Goal: Communication & Community: Answer question/provide support

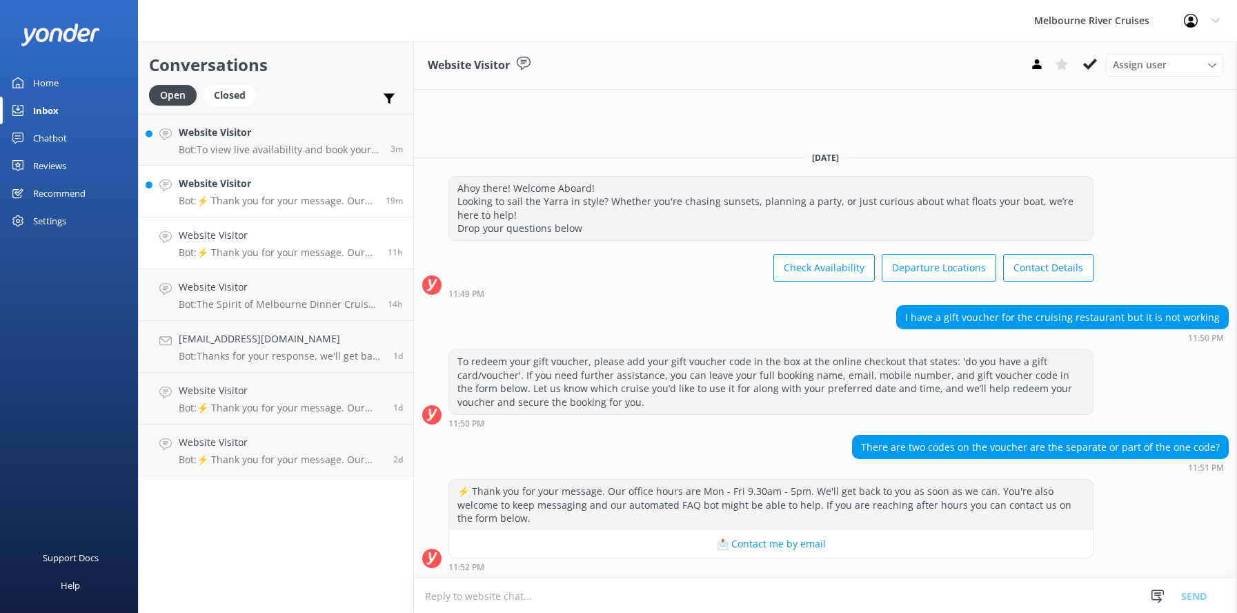
click at [251, 184] on h4 "Website Visitor" at bounding box center [277, 183] width 197 height 15
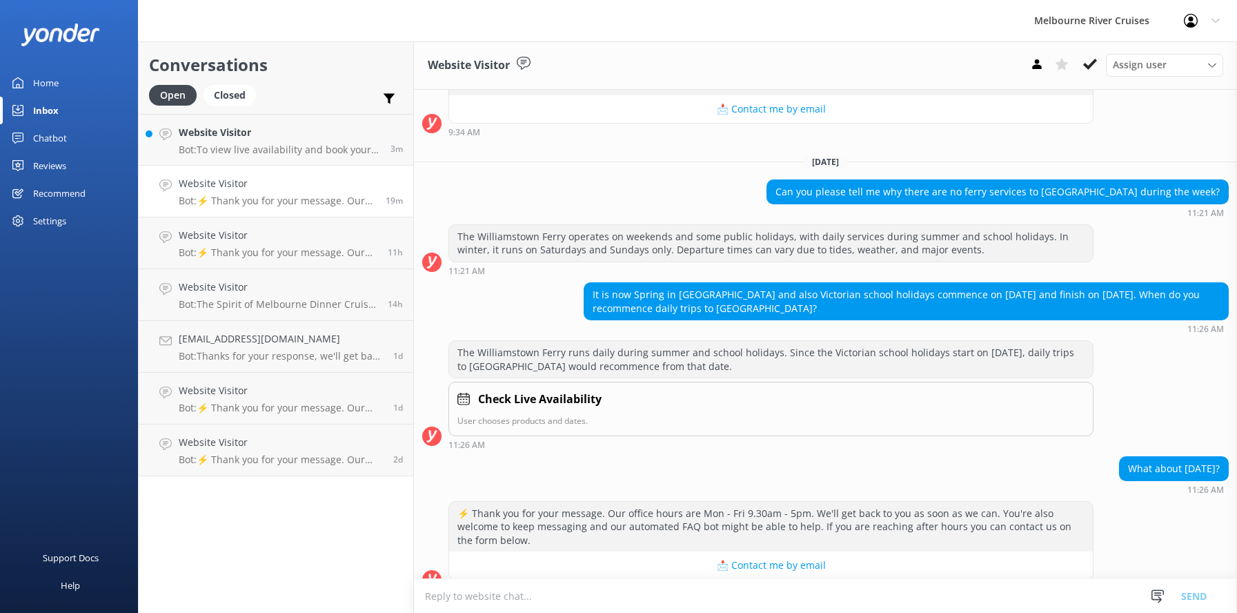
scroll to position [277, 0]
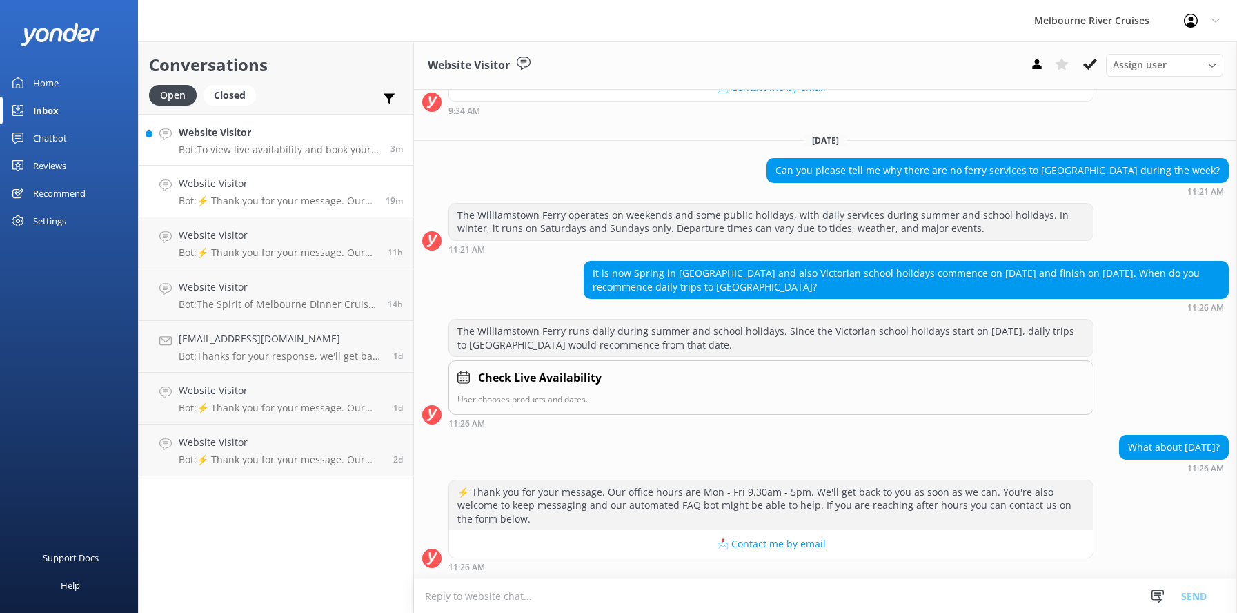
click at [242, 145] on p "Bot: To view live availability and book your Melbourne River Cruise experience,…" at bounding box center [280, 150] width 202 height 12
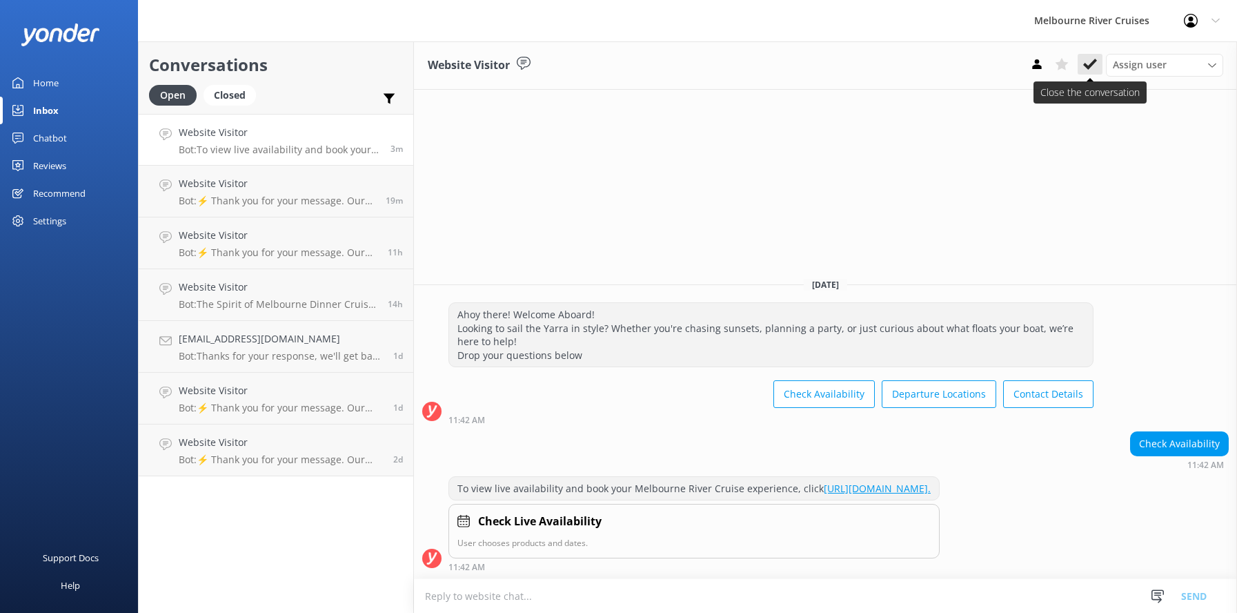
click at [1083, 66] on button at bounding box center [1090, 64] width 25 height 21
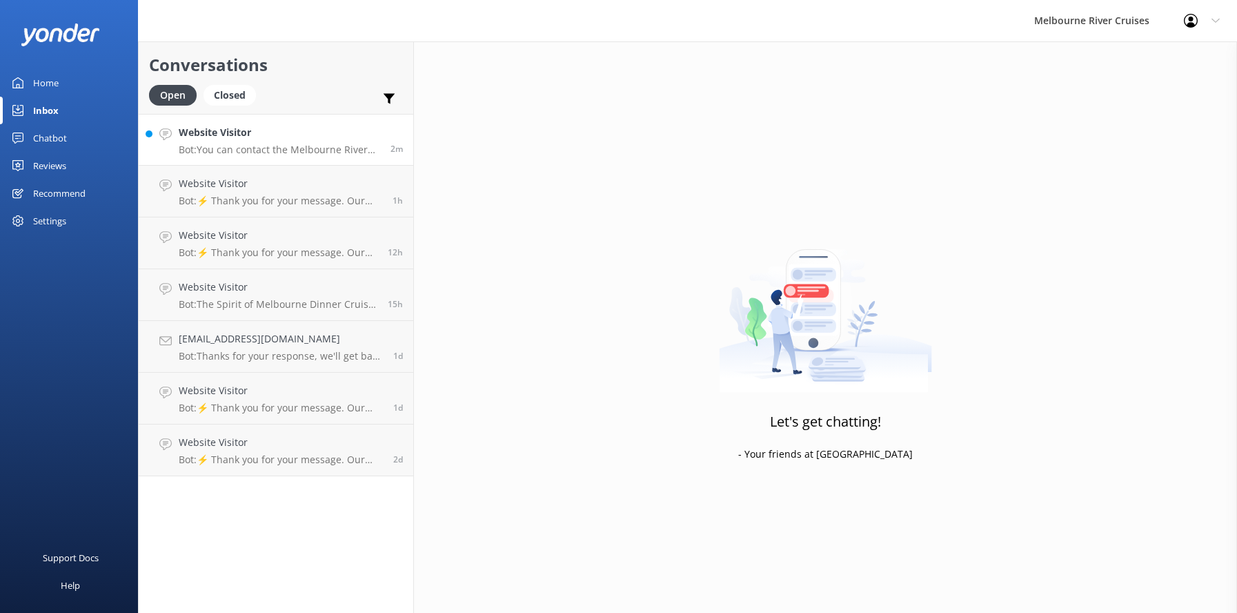
click at [227, 142] on div "Website Visitor Bot: You can contact the Melbourne River Cruises team by emaili…" at bounding box center [280, 140] width 202 height 30
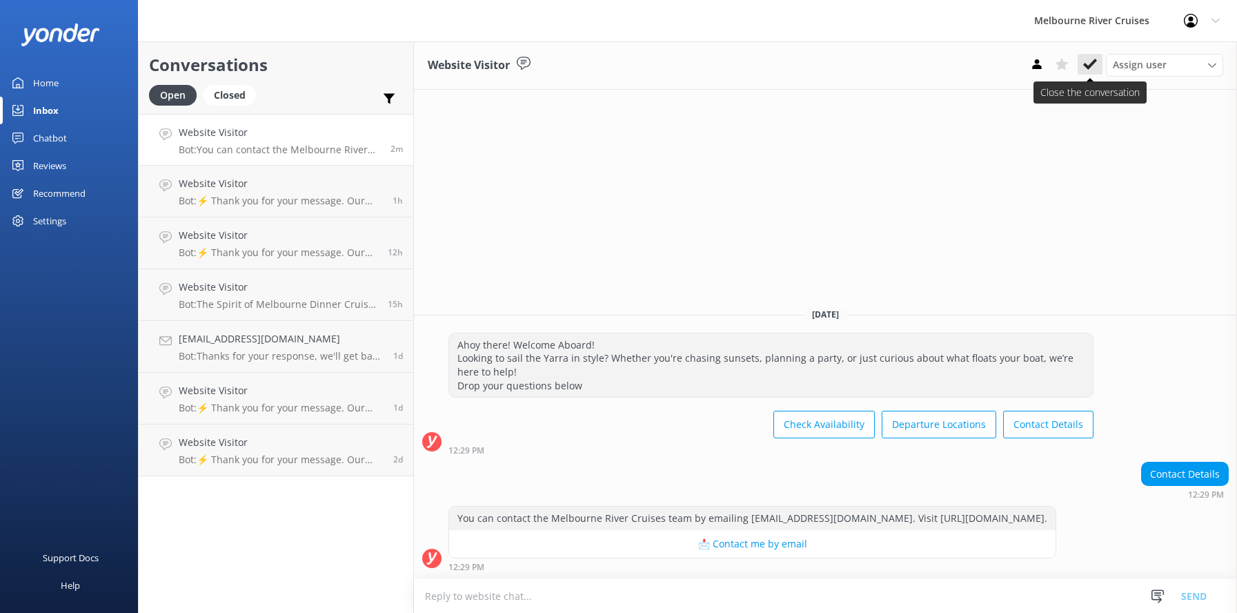
click at [1090, 61] on icon at bounding box center [1091, 64] width 14 height 14
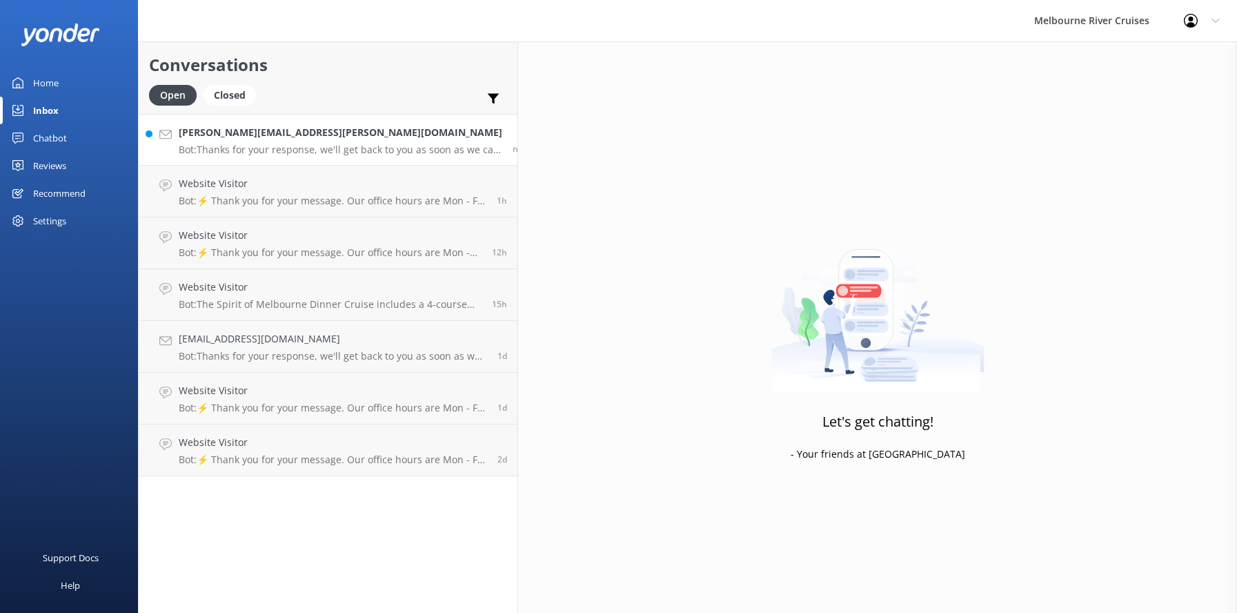
click at [225, 132] on h4 "[PERSON_NAME][EMAIL_ADDRESS][PERSON_NAME][DOMAIN_NAME]" at bounding box center [341, 132] width 324 height 15
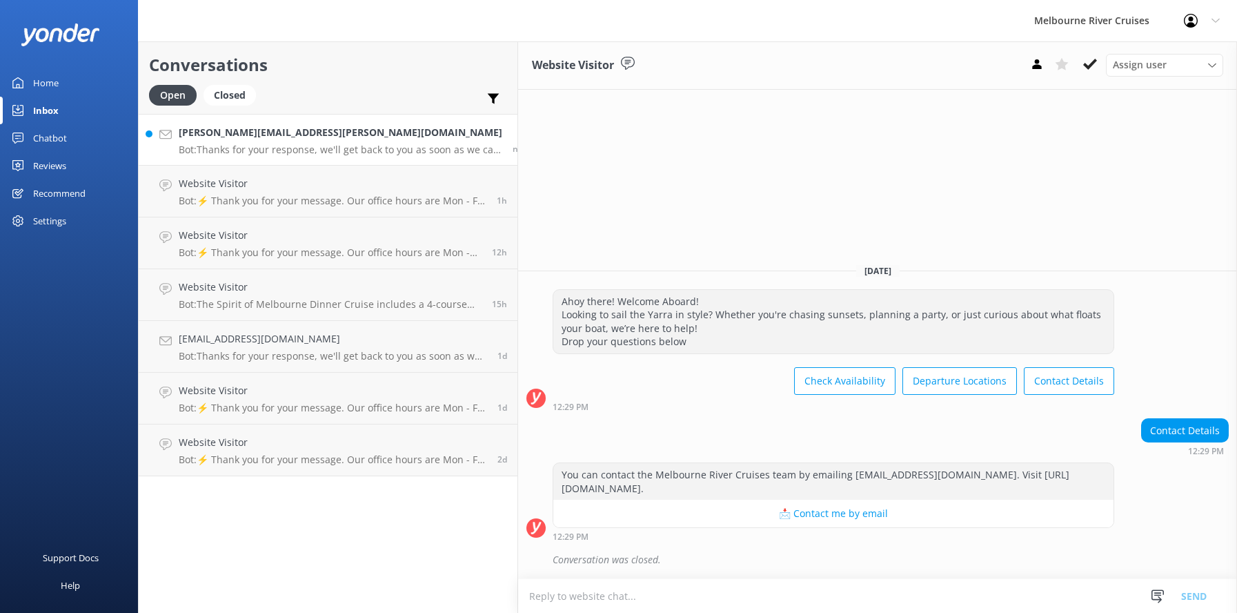
scroll to position [7, 0]
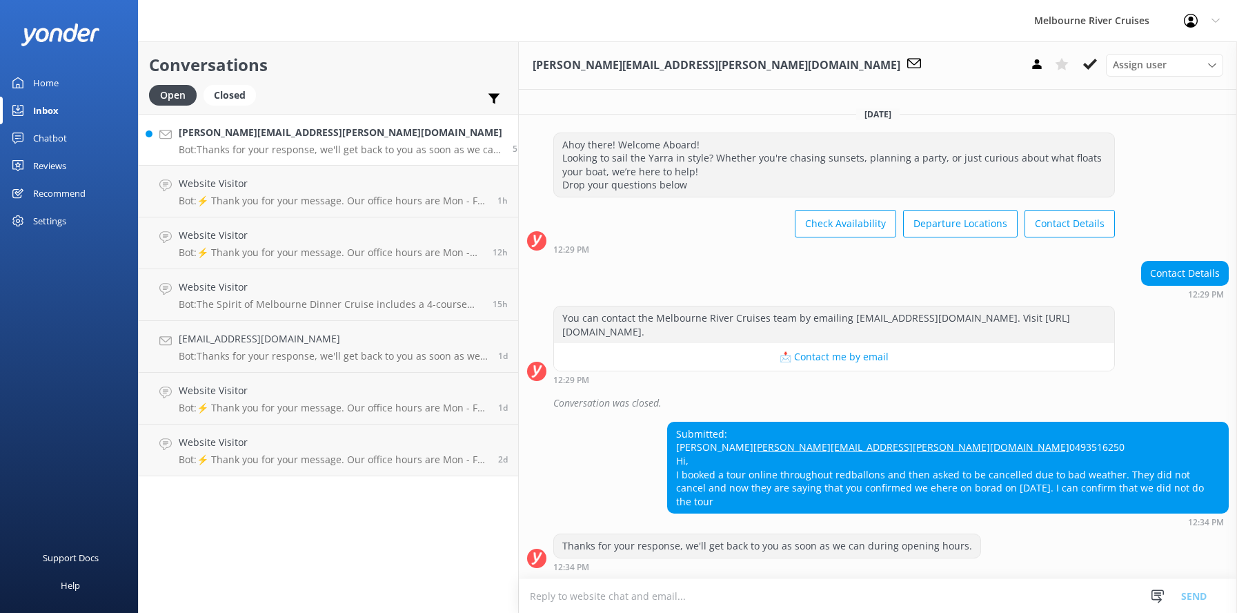
click at [219, 135] on h4 "[PERSON_NAME][EMAIL_ADDRESS][PERSON_NAME][DOMAIN_NAME]" at bounding box center [341, 132] width 324 height 15
click at [1214, 63] on icon at bounding box center [1212, 65] width 8 height 8
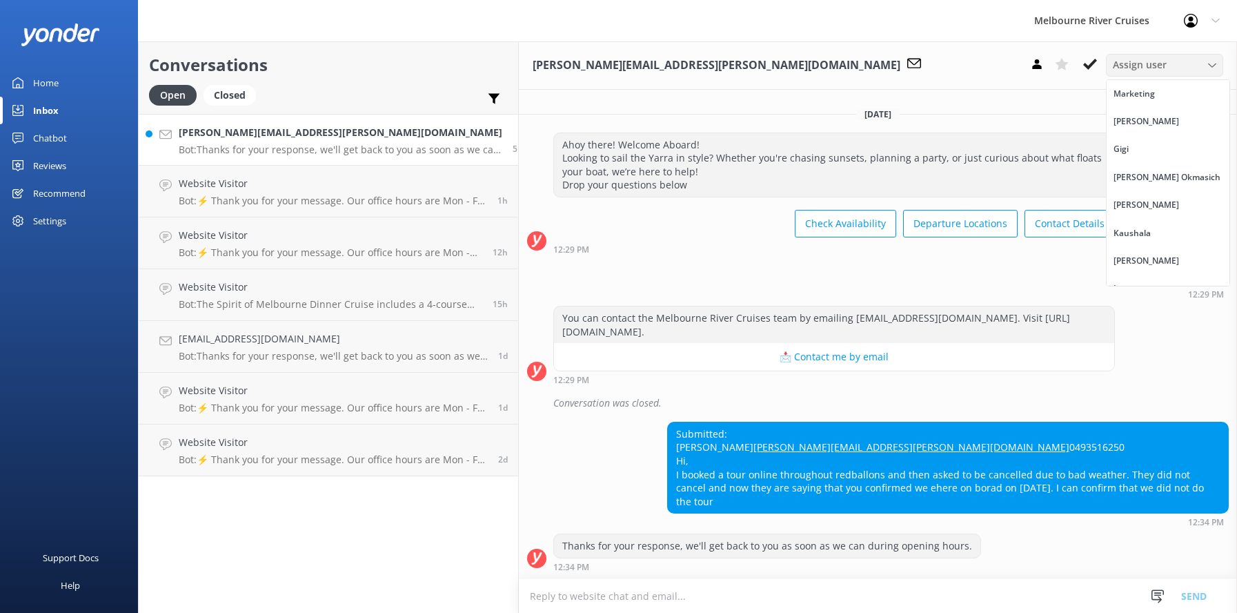
scroll to position [17, 0]
click at [1124, 271] on div "Inna" at bounding box center [1123, 271] width 19 height 14
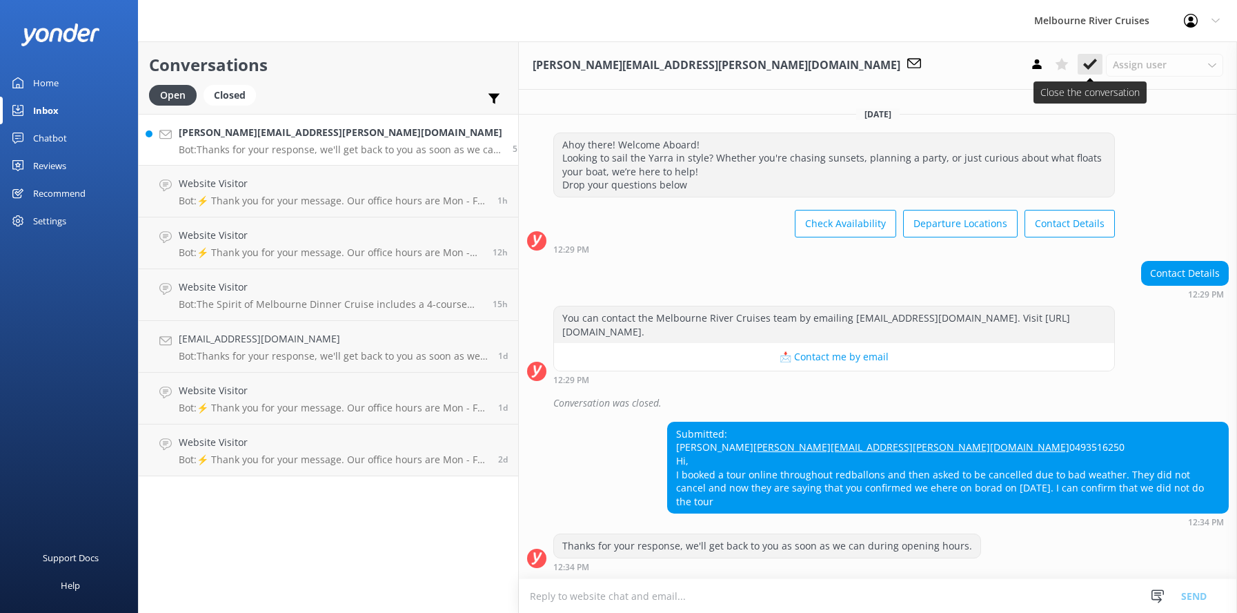
click at [1083, 66] on button at bounding box center [1090, 64] width 25 height 21
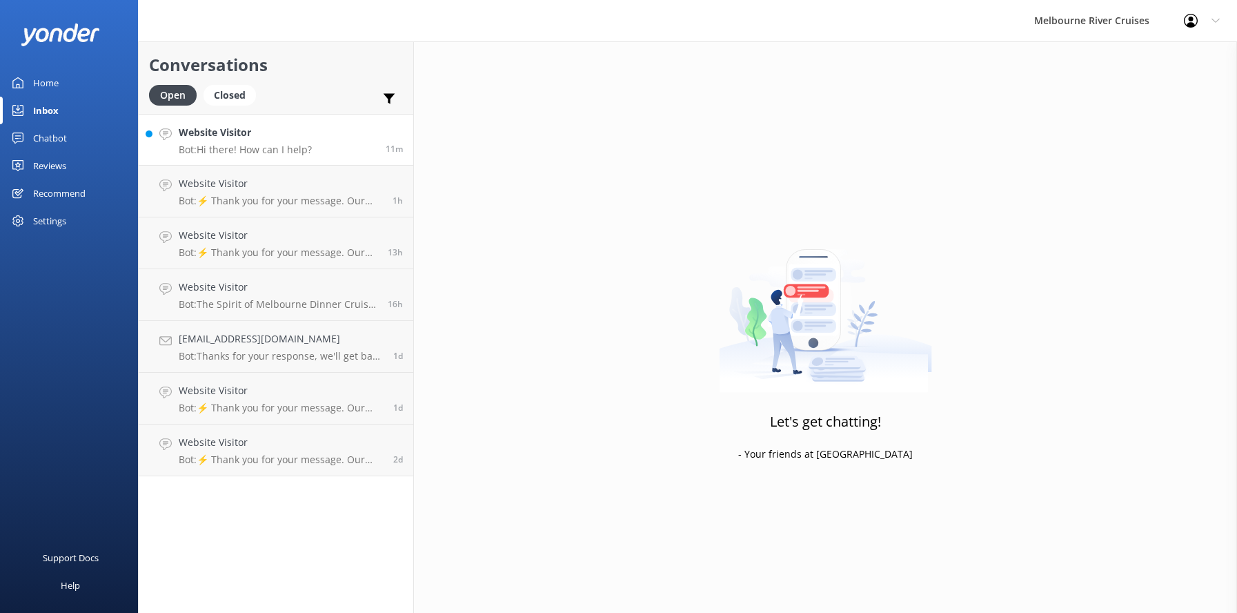
click at [244, 146] on p "Bot: Hi there! How can I help?" at bounding box center [245, 150] width 133 height 12
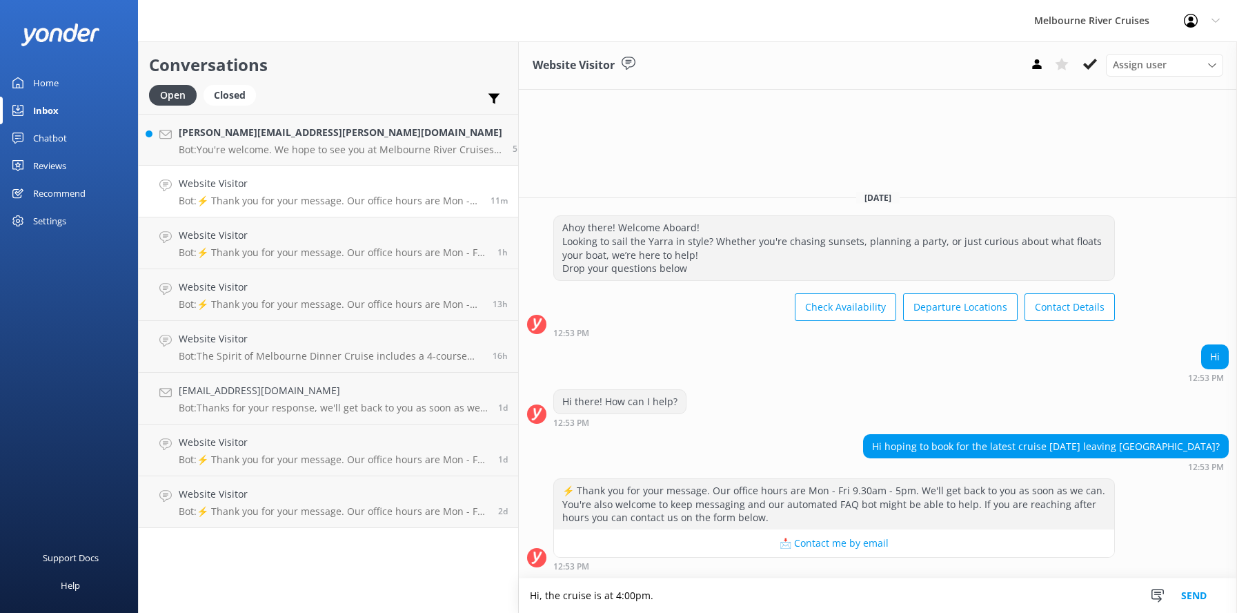
type textarea "Hi, the cruise is at 4:00pm."
click at [1194, 600] on button "Send" at bounding box center [1194, 595] width 52 height 35
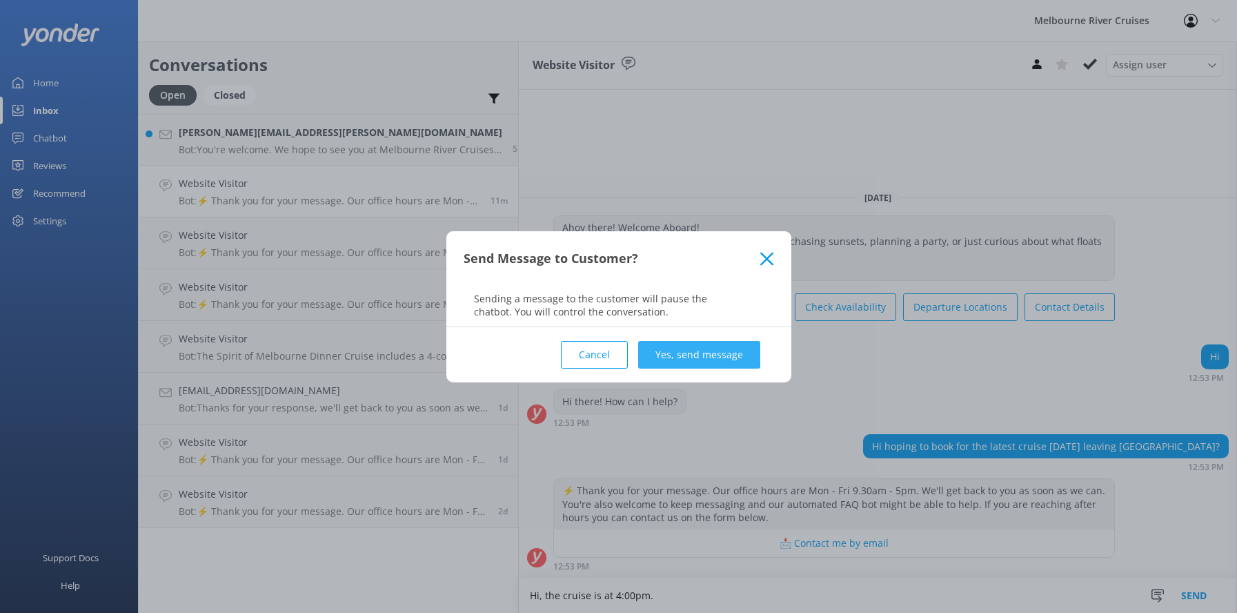
click at [680, 356] on button "Yes, send message" at bounding box center [699, 355] width 122 height 28
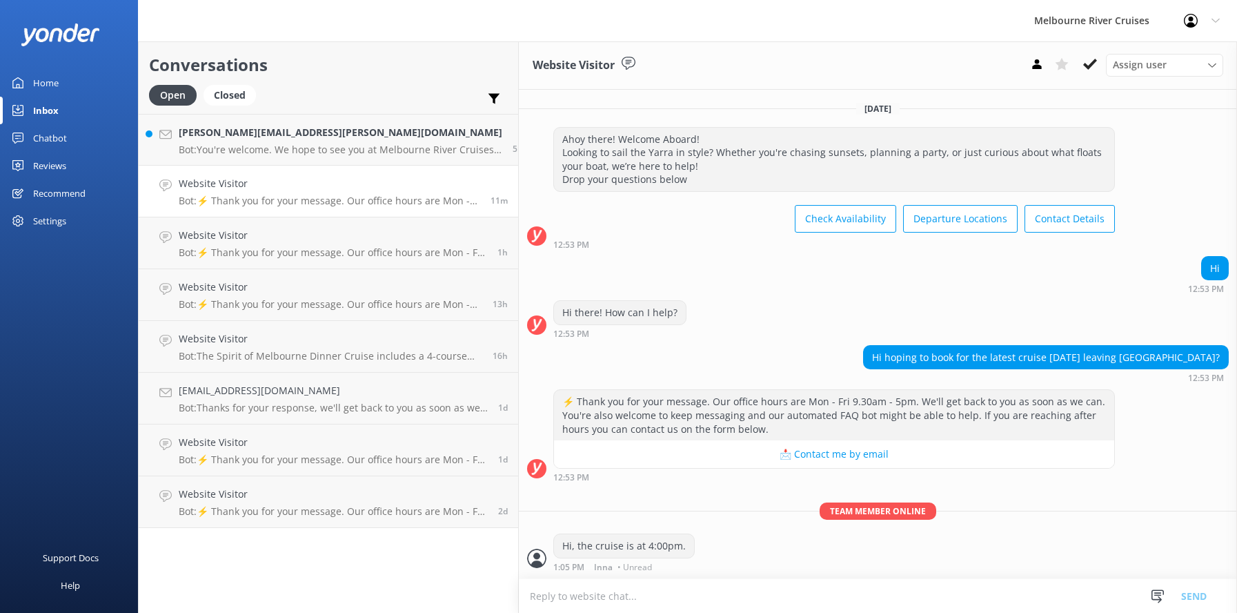
paste textarea "Cruise B • [GEOGRAPHIC_DATA]"
type textarea "Cruise B • [GEOGRAPHIC_DATA]"
click at [1190, 593] on button "Send" at bounding box center [1194, 595] width 52 height 35
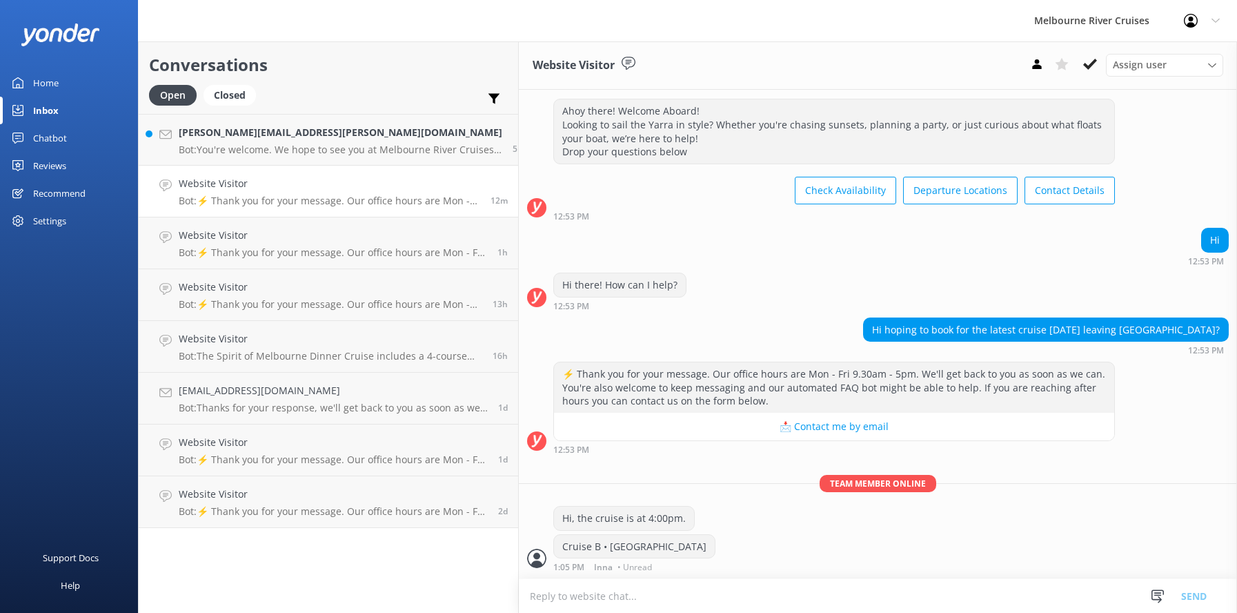
click at [233, 189] on h4 "Website Visitor" at bounding box center [330, 183] width 302 height 15
click at [236, 133] on h4 "[PERSON_NAME][EMAIL_ADDRESS][PERSON_NAME][DOMAIN_NAME]" at bounding box center [341, 132] width 324 height 15
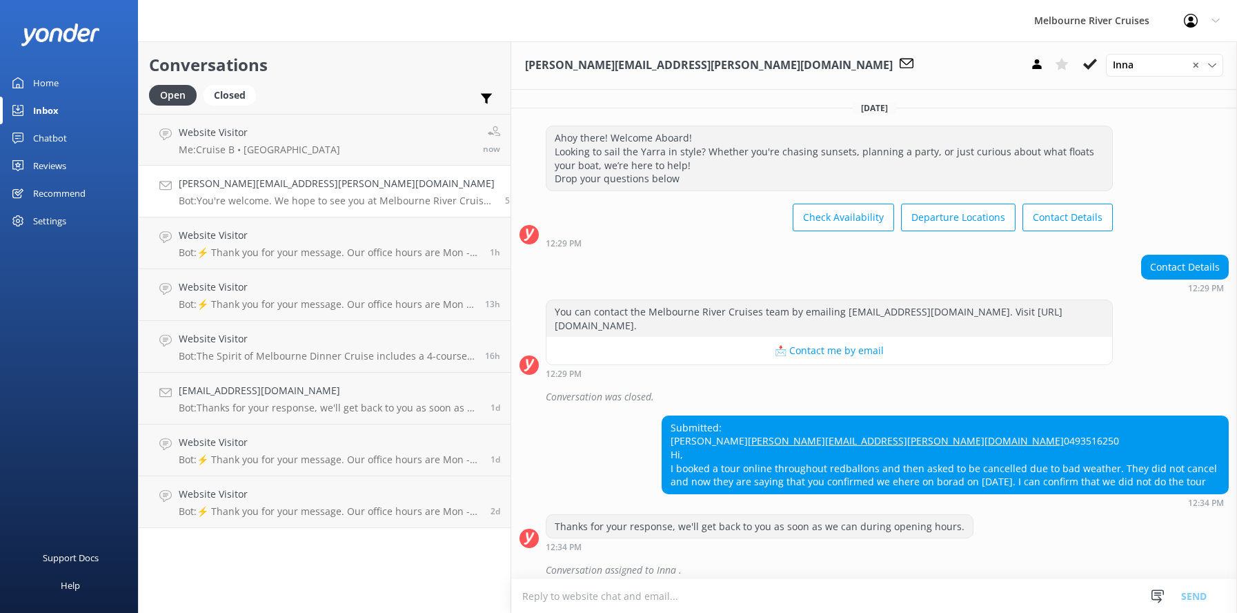
scroll to position [150, 0]
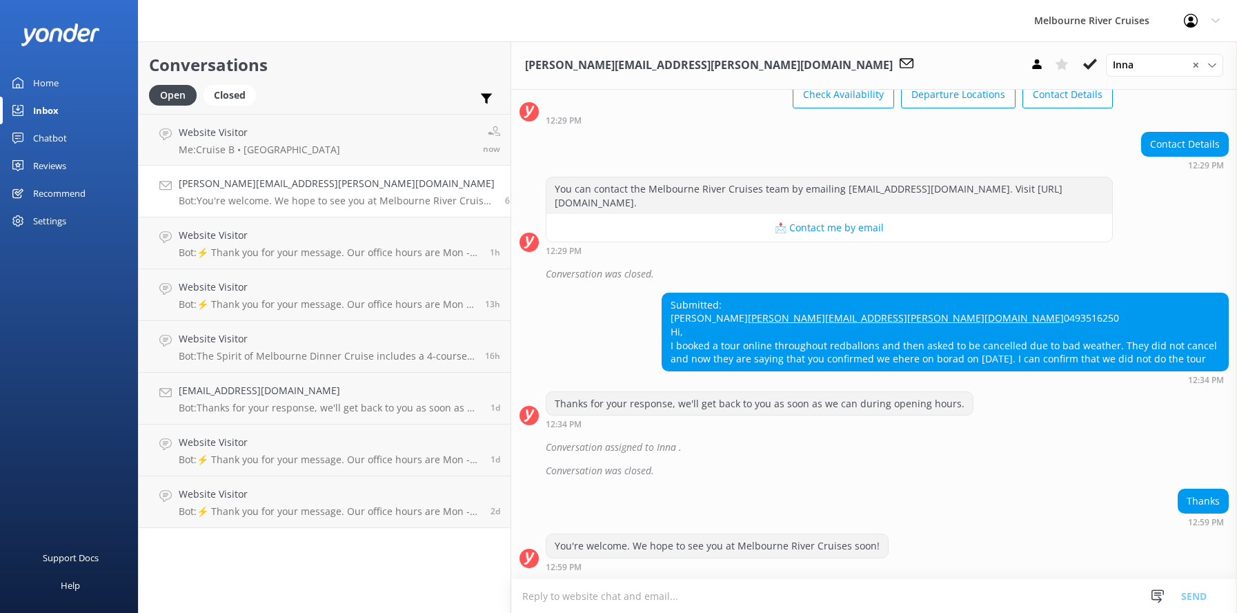
click at [1085, 59] on icon at bounding box center [1091, 64] width 14 height 14
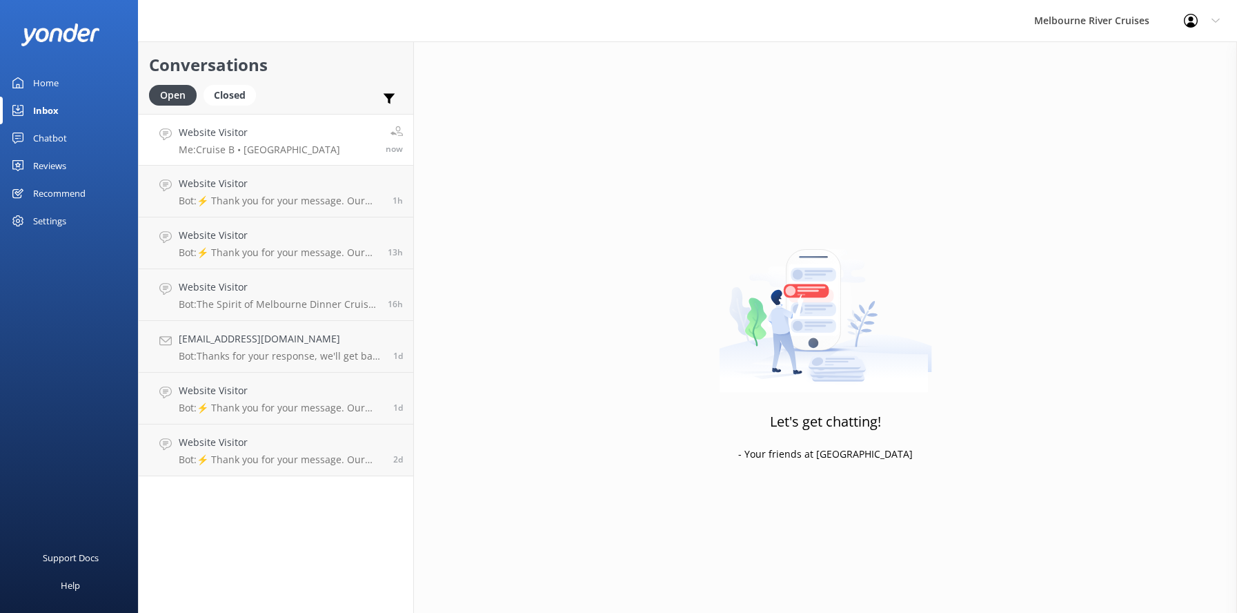
click at [253, 135] on h4 "Website Visitor" at bounding box center [259, 132] width 161 height 15
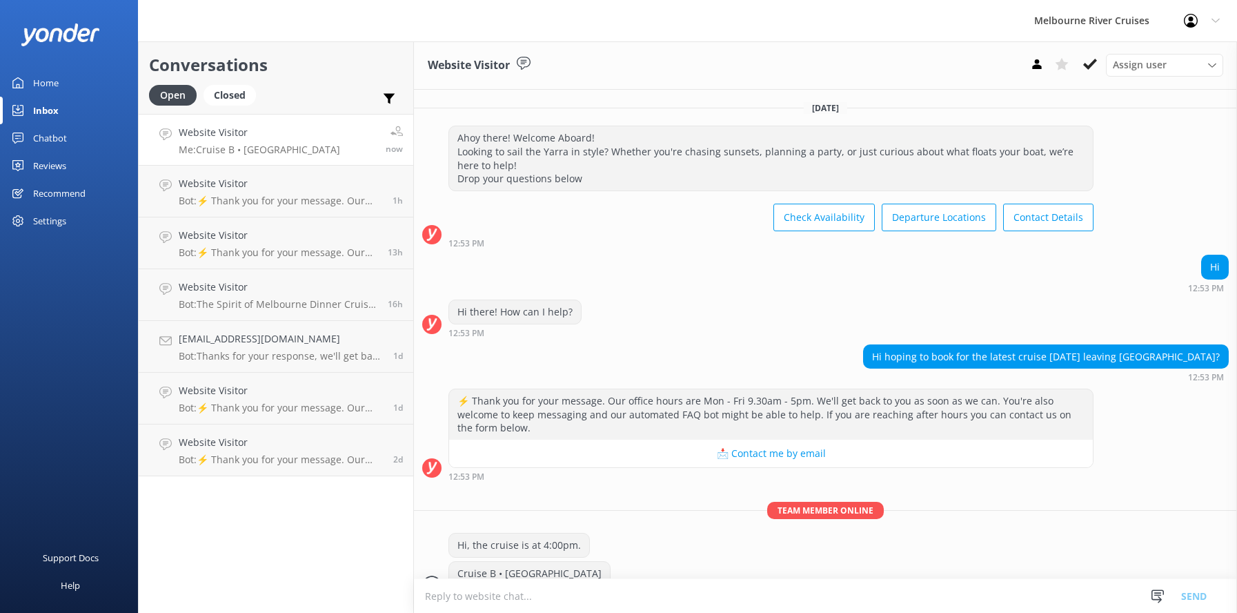
scroll to position [27, 0]
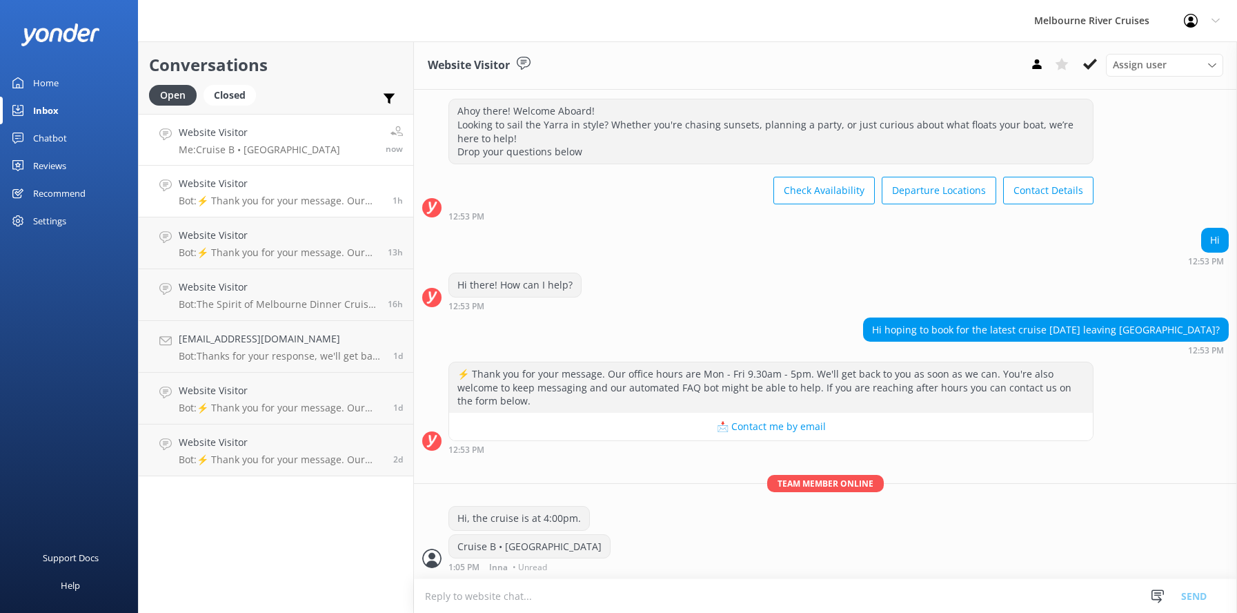
click at [246, 191] on h4 "Website Visitor" at bounding box center [281, 183] width 204 height 15
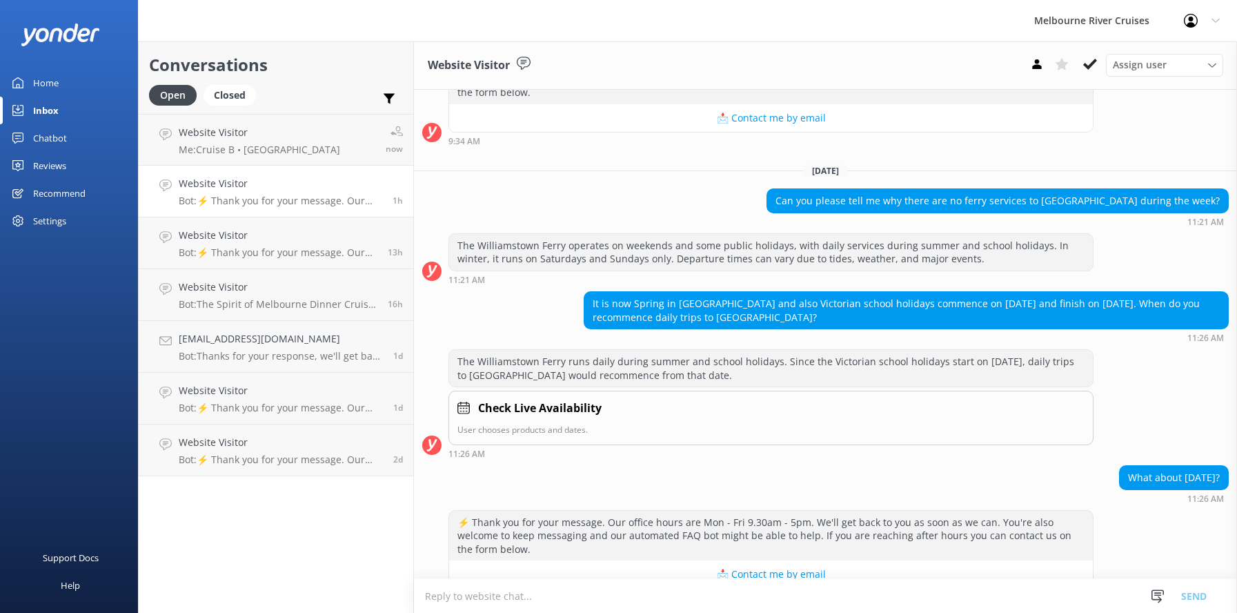
scroll to position [277, 0]
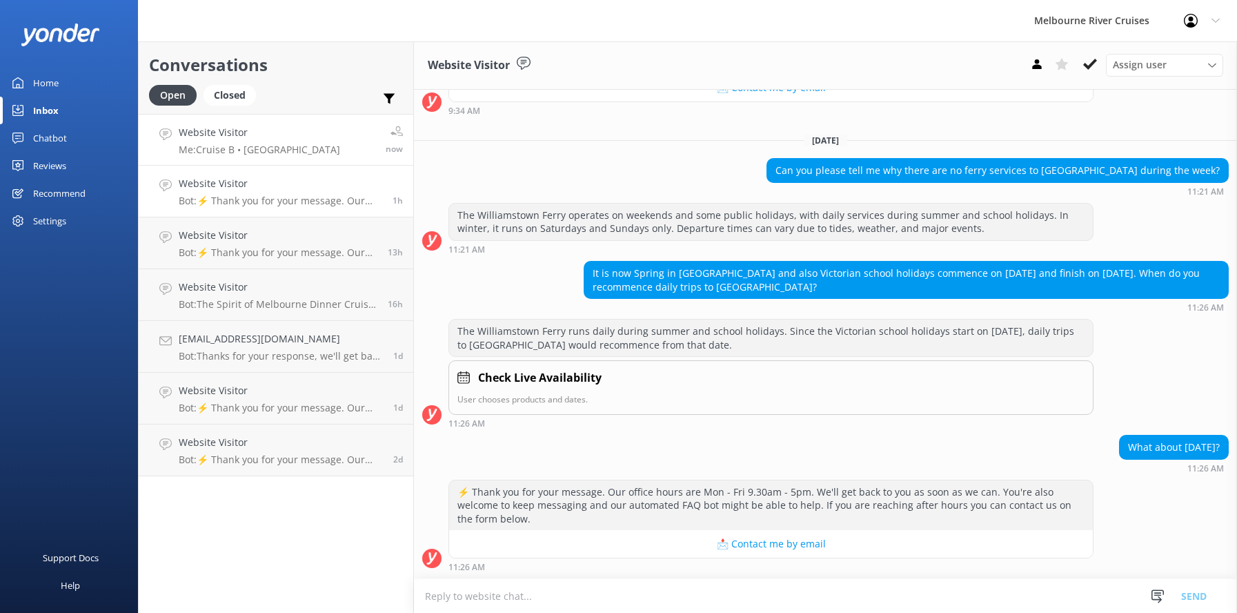
click at [242, 139] on h4 "Website Visitor" at bounding box center [259, 132] width 161 height 15
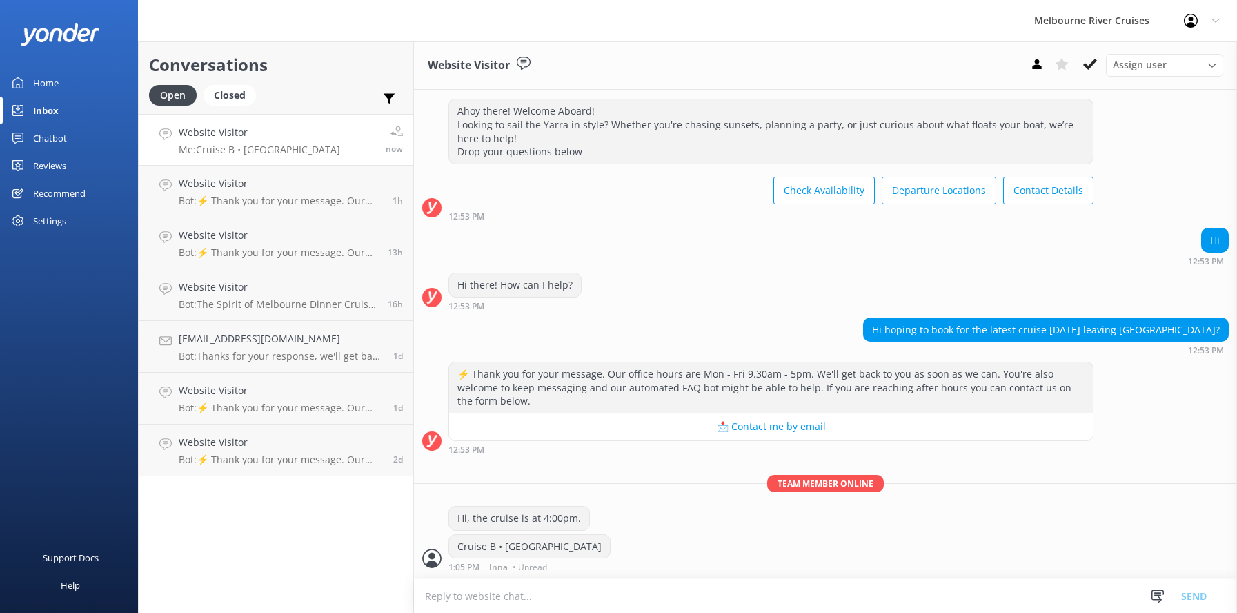
scroll to position [27, 0]
click at [237, 135] on h4 "Website Visitor" at bounding box center [259, 132] width 161 height 15
click at [251, 190] on h4 "Website Visitor" at bounding box center [281, 183] width 204 height 15
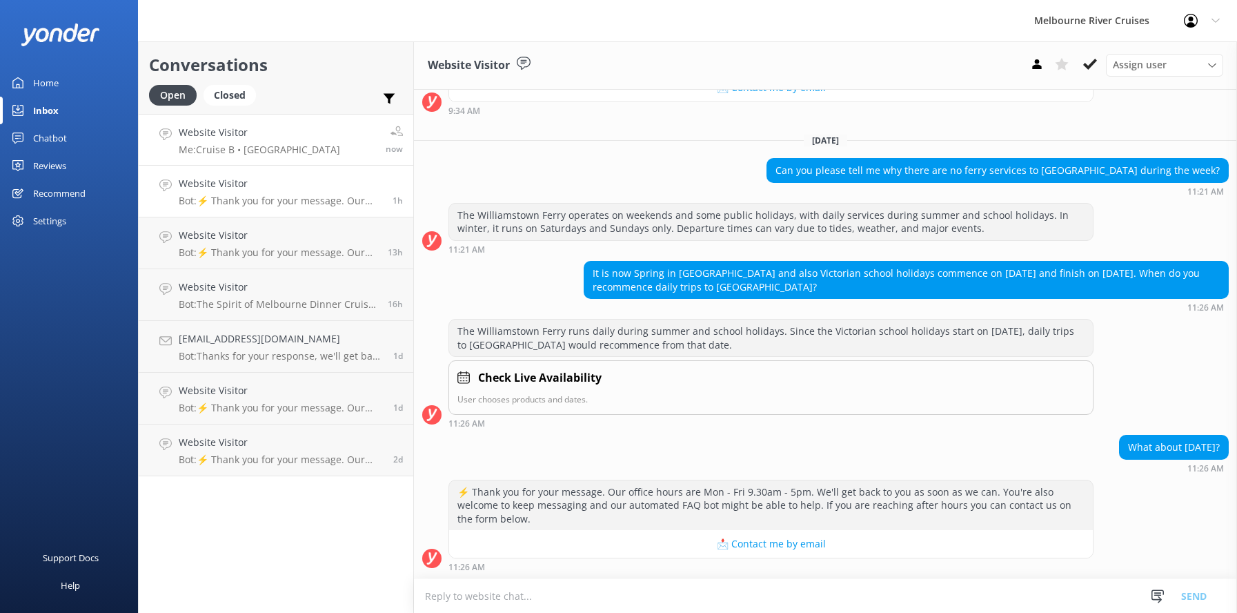
click at [219, 132] on h4 "Website Visitor" at bounding box center [259, 132] width 161 height 15
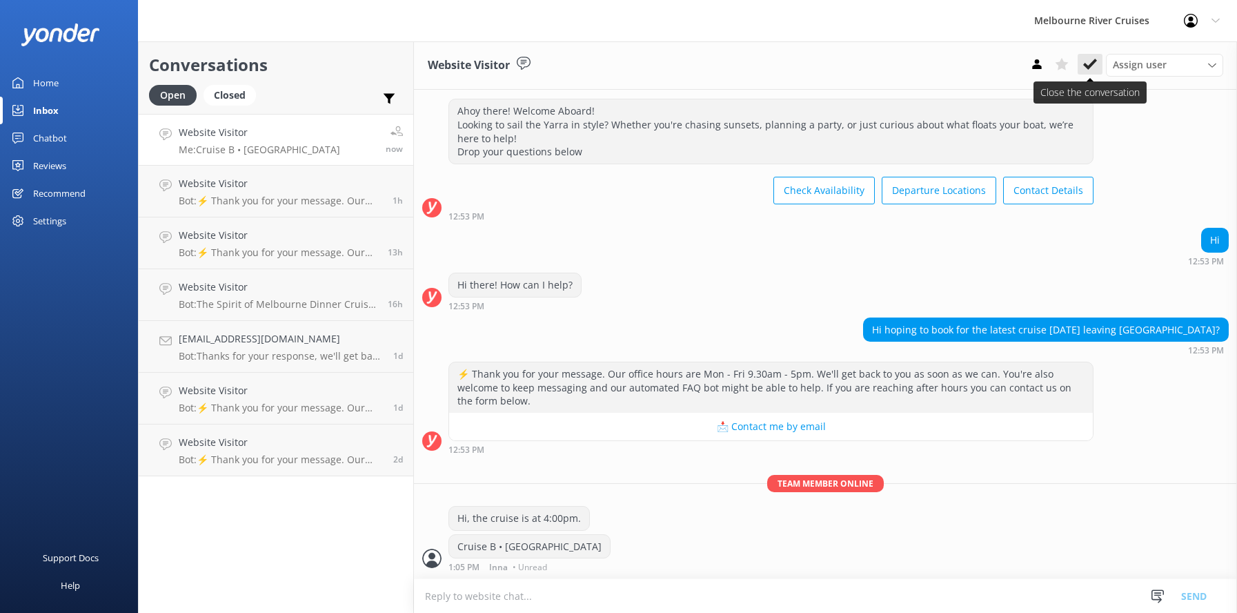
click at [1092, 59] on icon at bounding box center [1091, 64] width 14 height 14
